Goal: Find specific page/section: Find specific page/section

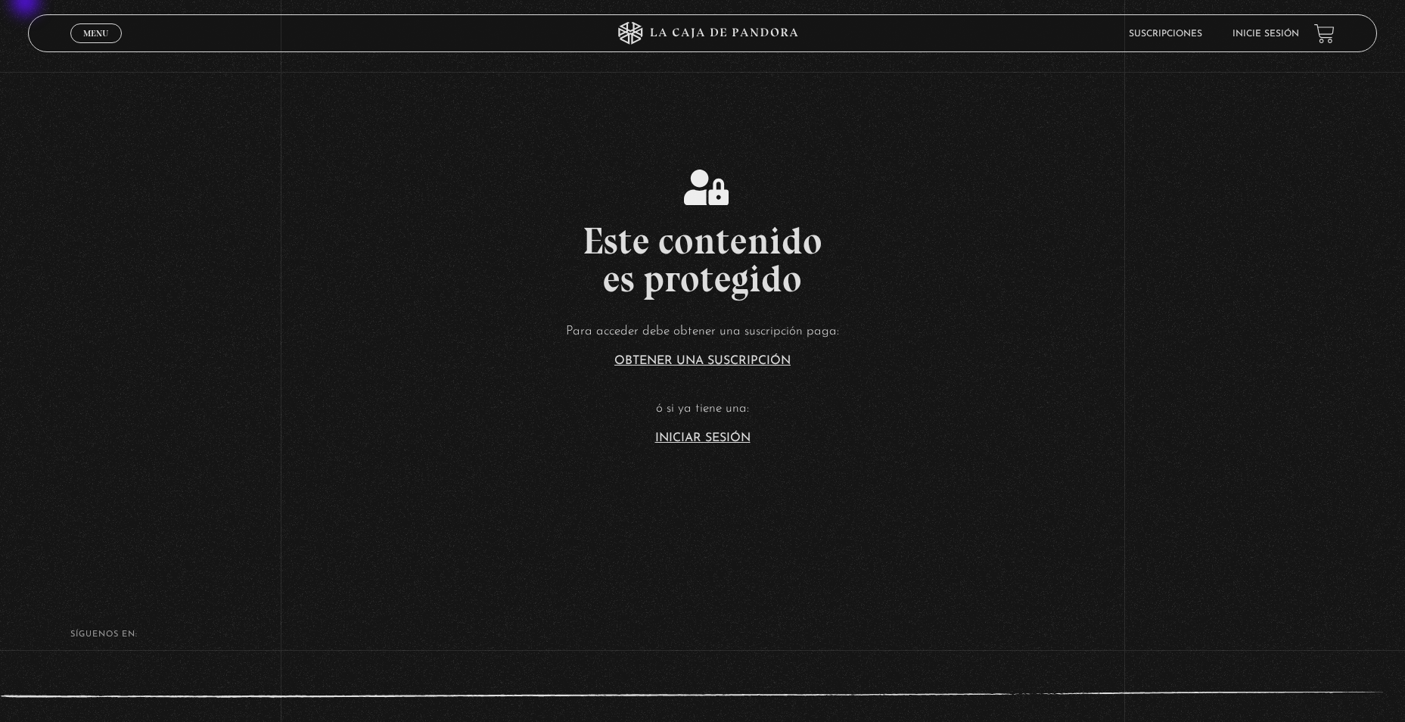
click at [27, 3] on section "Este contenido es protegido Para acceder debe obtener una suscripción paga: Obt…" at bounding box center [702, 288] width 1405 height 577
click at [714, 439] on link "Iniciar Sesión" at bounding box center [702, 438] width 95 height 12
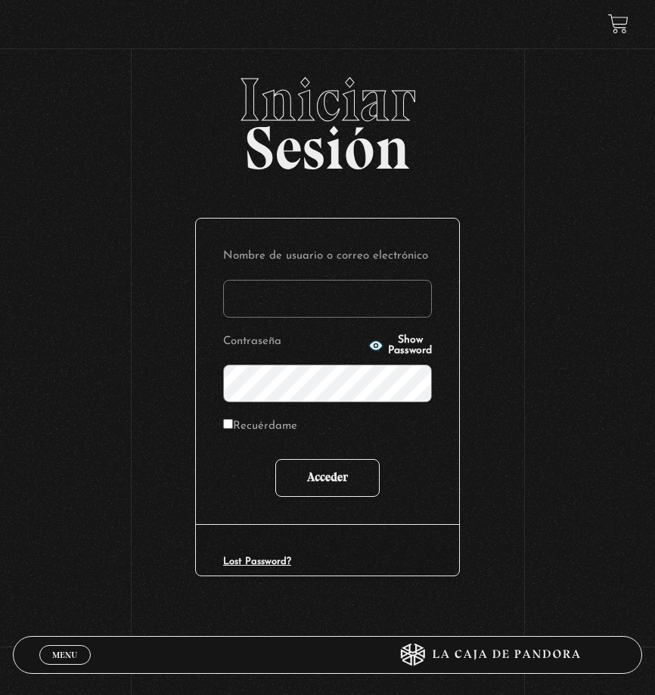
type input "CinthyaVA"
click at [345, 468] on input "Acceder" at bounding box center [327, 478] width 104 height 38
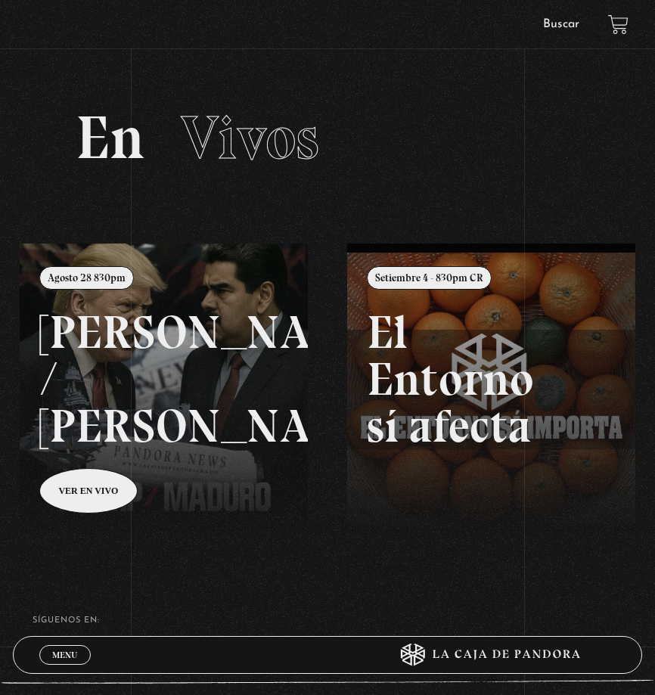
click at [107, 496] on link at bounding box center [347, 591] width 655 height 695
